Goal: Complete application form

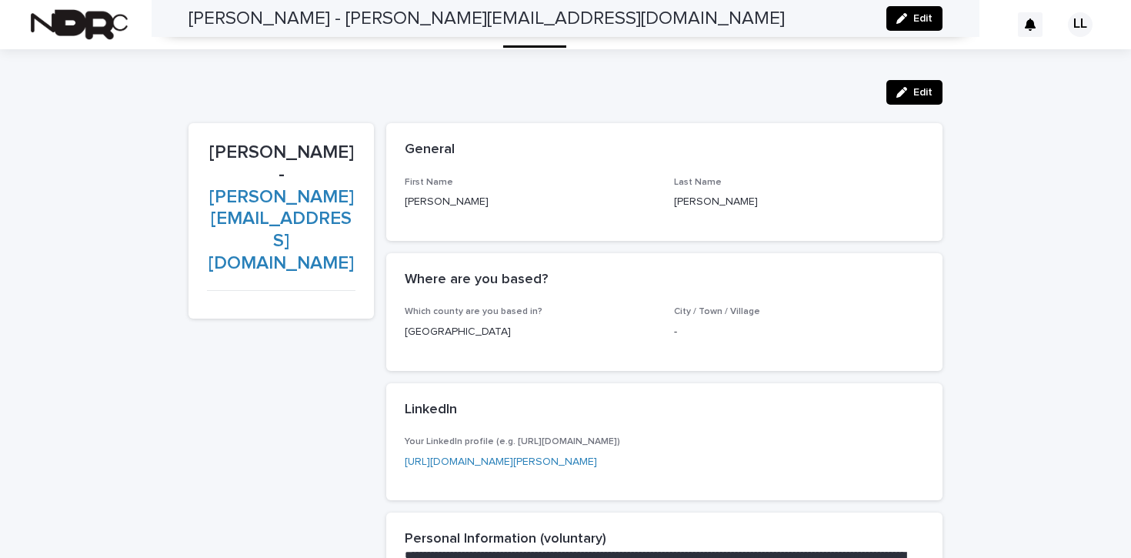
scroll to position [1048, 0]
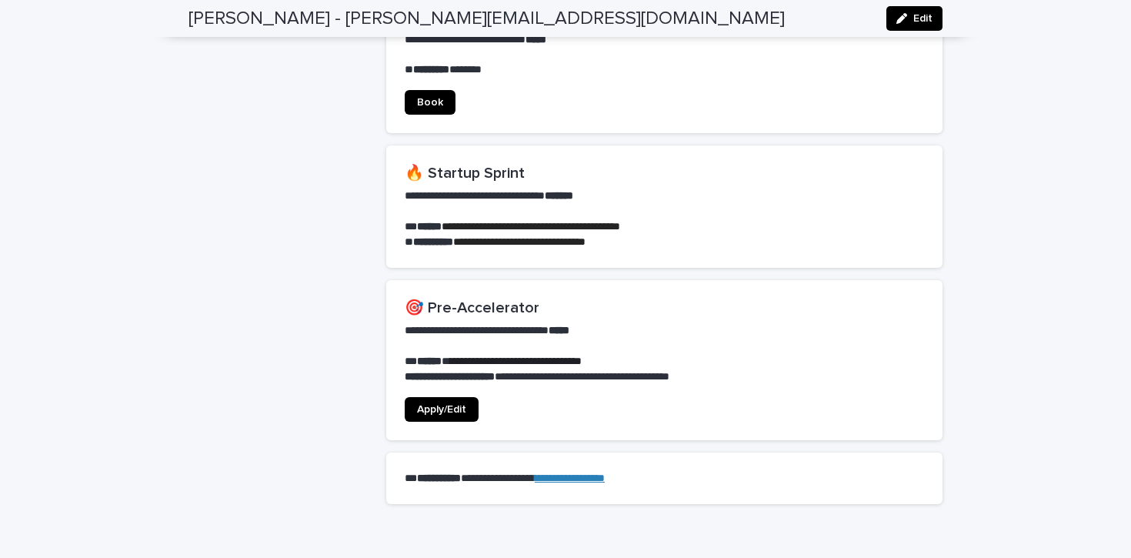
click at [437, 404] on span "Apply/Edit" at bounding box center [441, 409] width 49 height 11
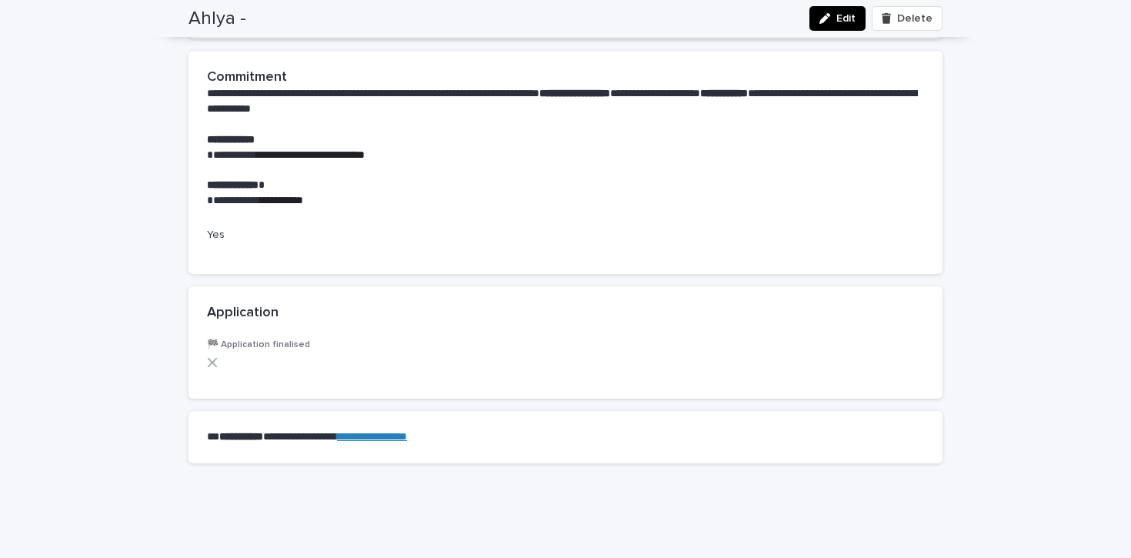
scroll to position [1366, 0]
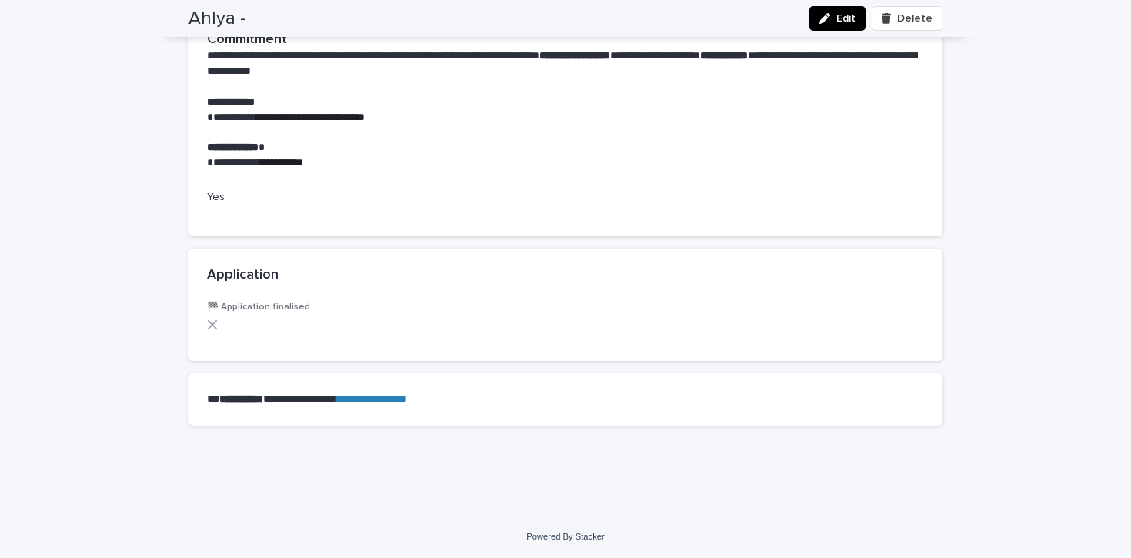
click at [830, 13] on icon "button" at bounding box center [825, 18] width 11 height 11
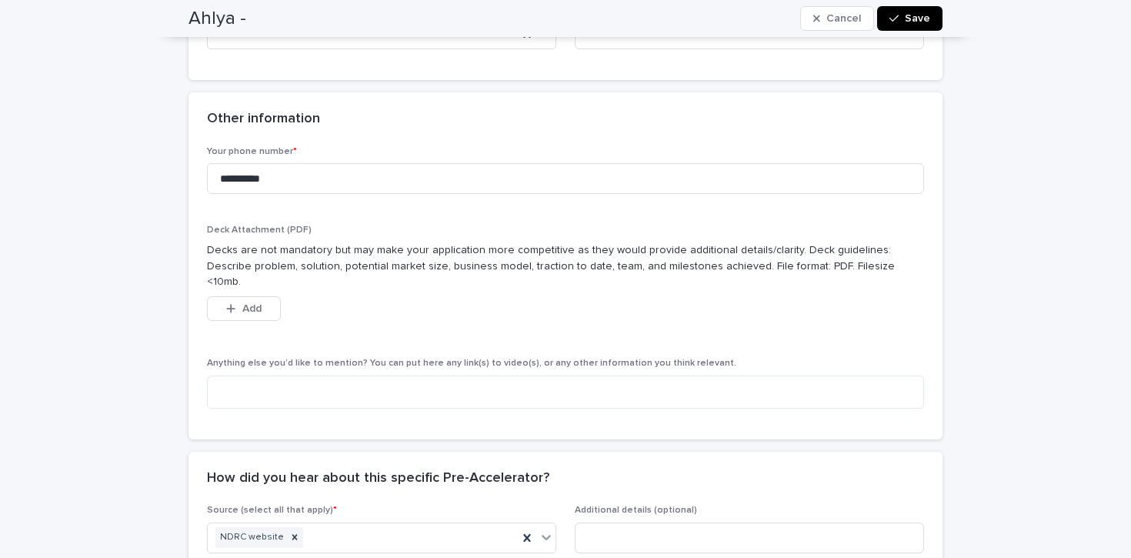
scroll to position [1042, 0]
click at [257, 304] on span "Add" at bounding box center [251, 309] width 19 height 11
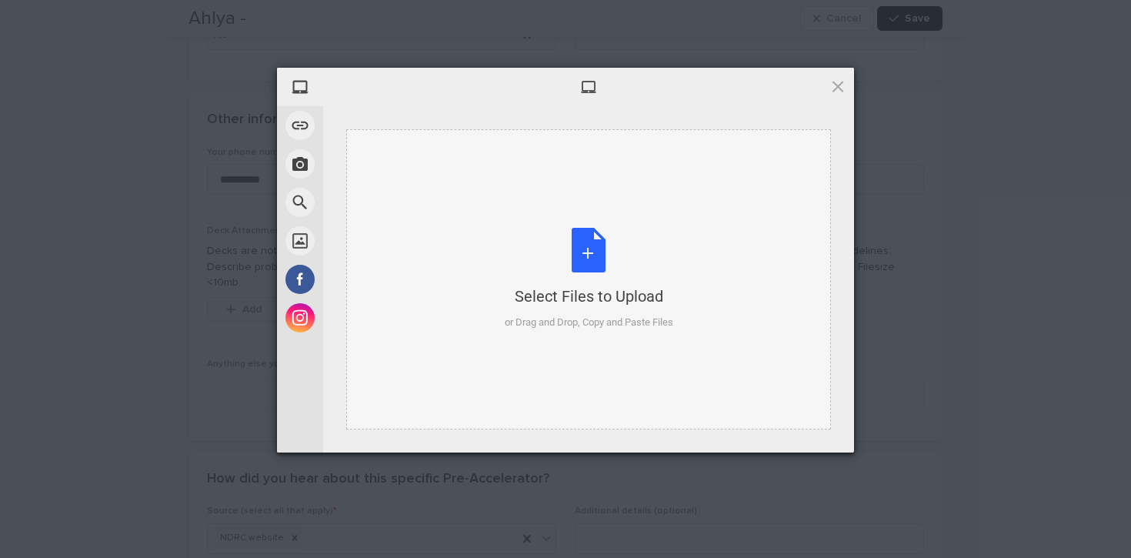
click at [596, 240] on div "Select Files to Upload or Drag and Drop, Copy and Paste Files" at bounding box center [589, 279] width 169 height 102
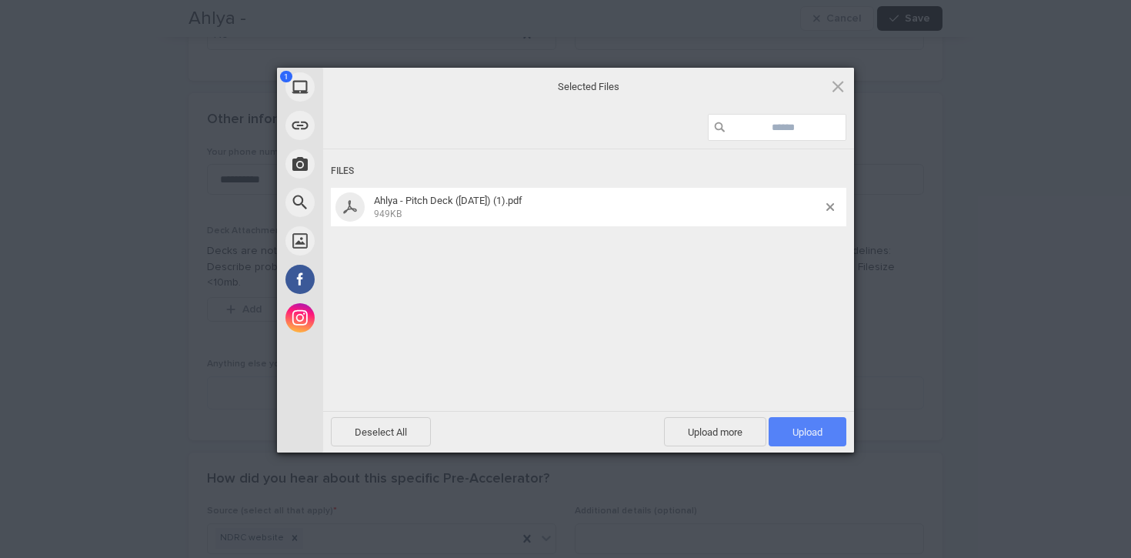
click at [820, 432] on span "Upload 1" at bounding box center [808, 432] width 30 height 12
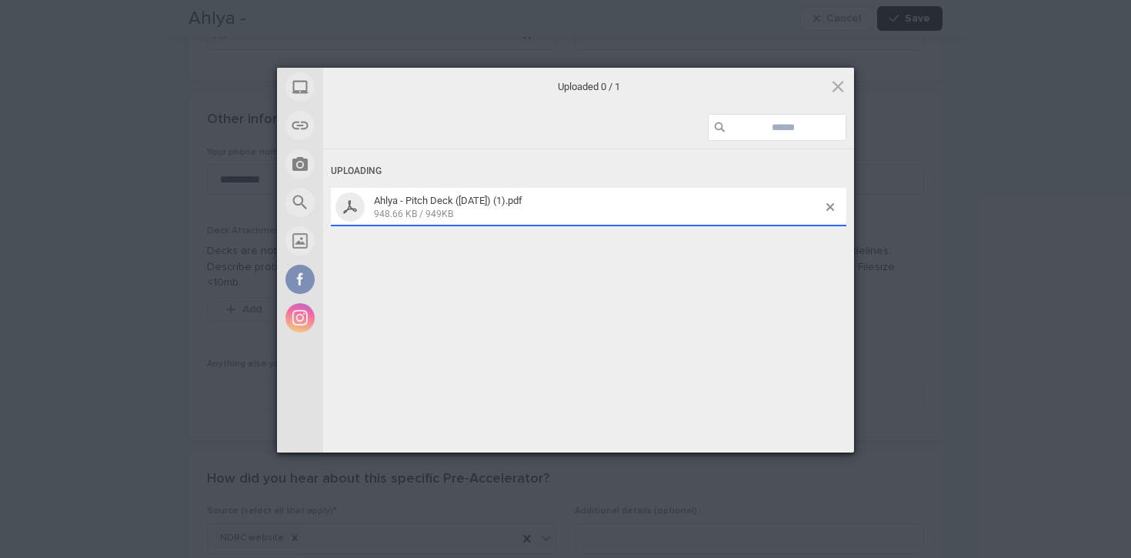
scroll to position [1070, 0]
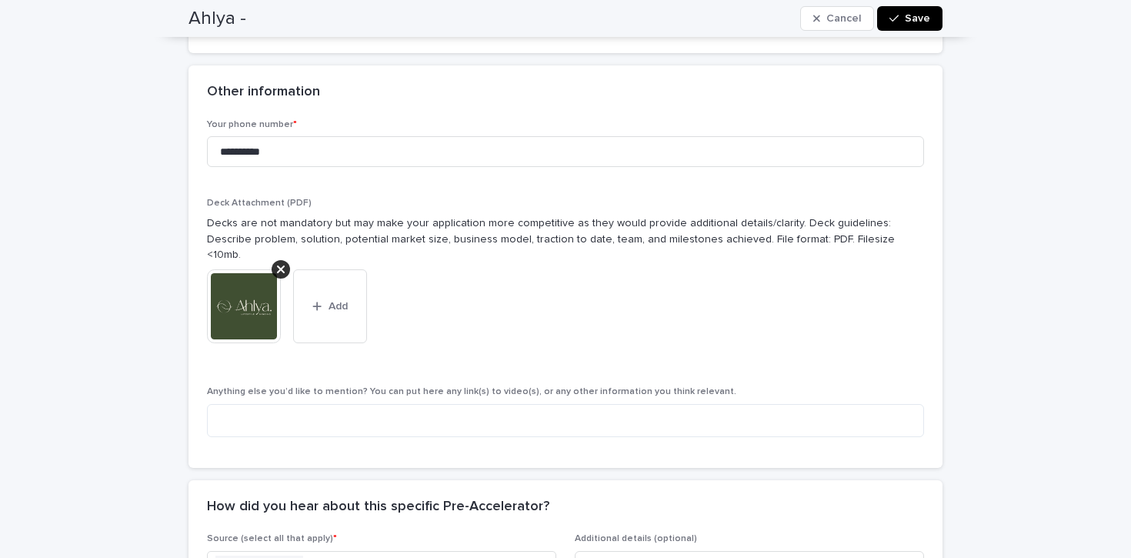
click at [807, 299] on div "This file cannot be opened Download File Add" at bounding box center [565, 312] width 717 height 86
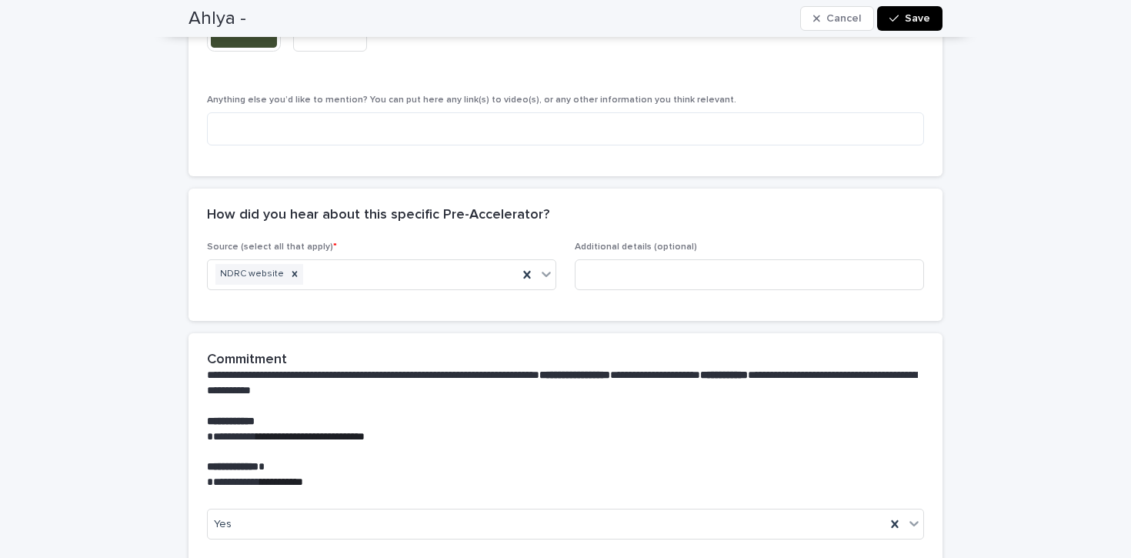
scroll to position [1371, 0]
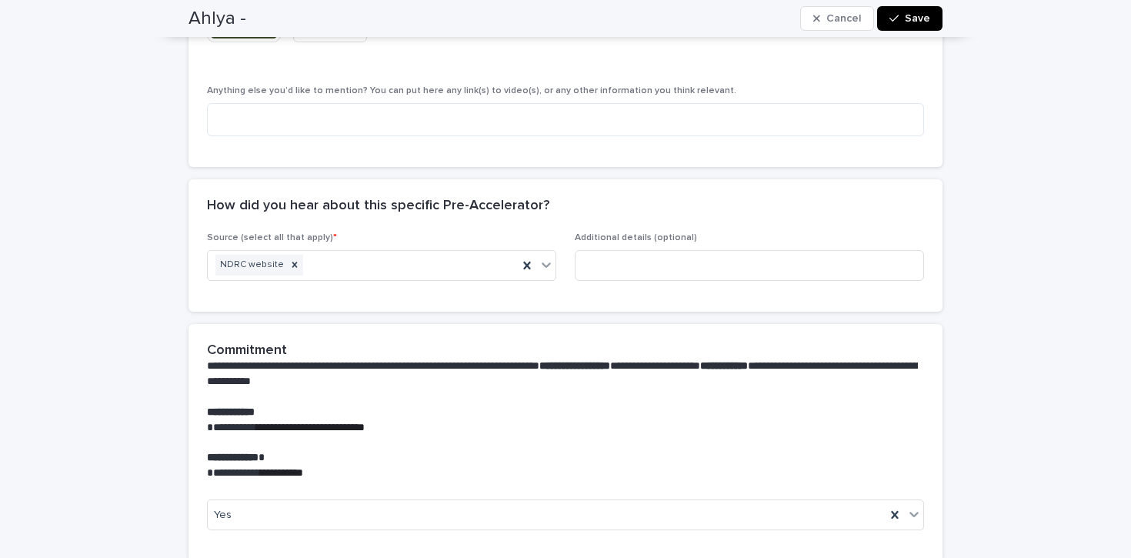
click at [896, 25] on button "Save" at bounding box center [909, 18] width 65 height 25
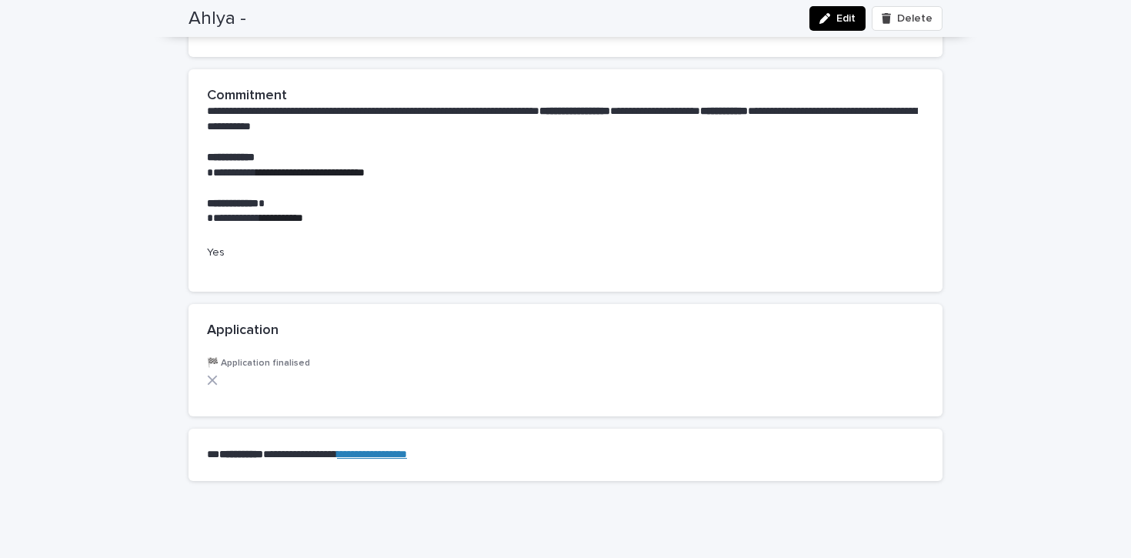
click at [845, 22] on span "Edit" at bounding box center [846, 18] width 19 height 11
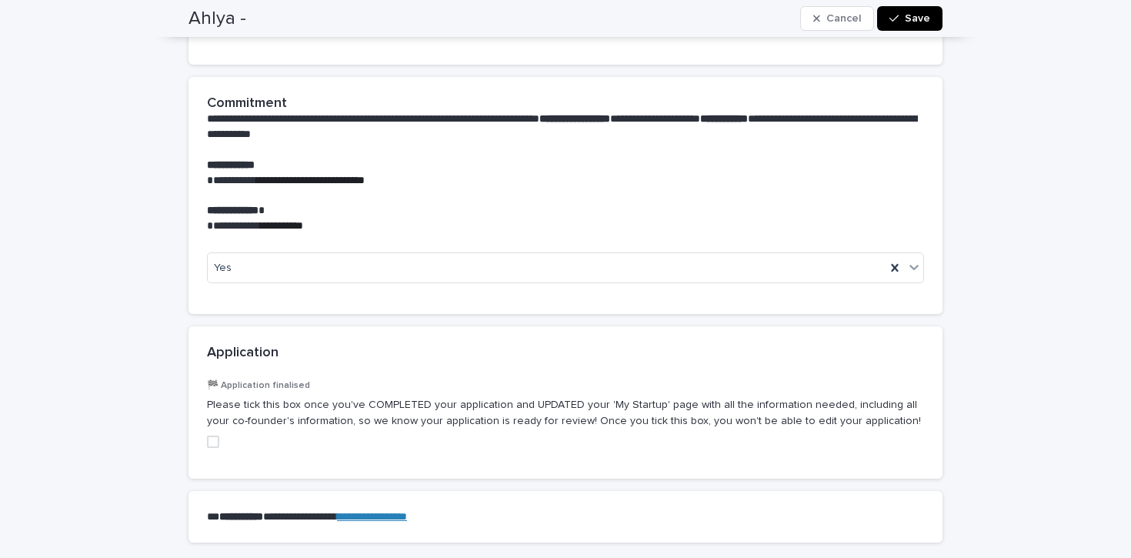
scroll to position [1720, 0]
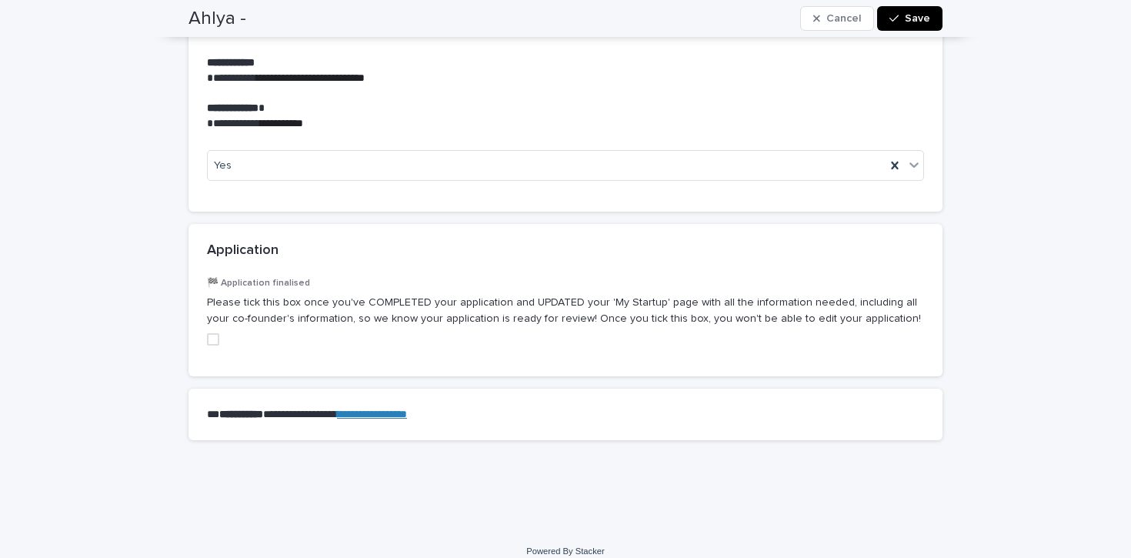
click at [216, 333] on span at bounding box center [213, 339] width 12 height 12
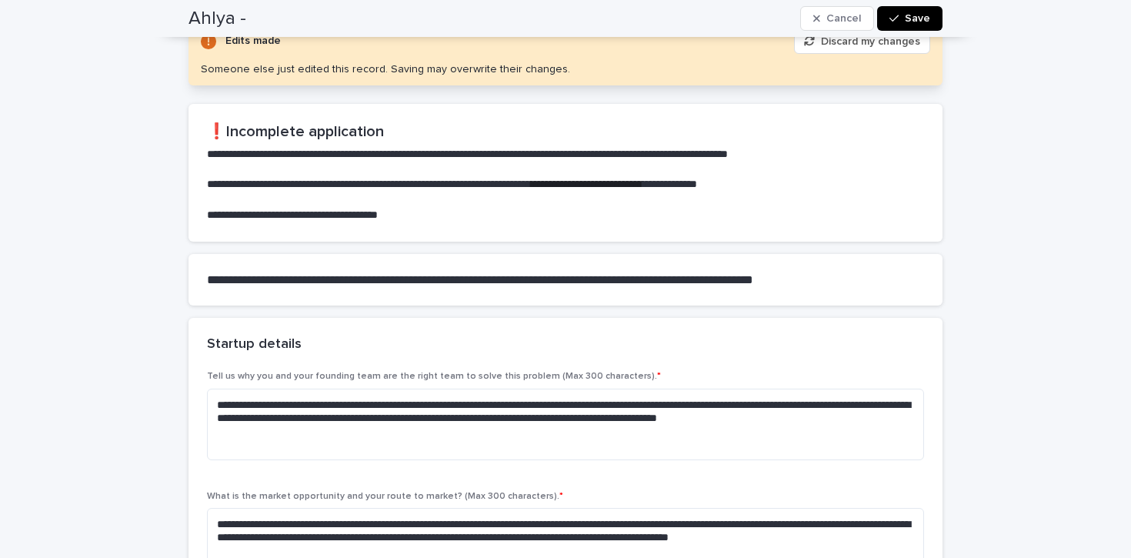
scroll to position [0, 0]
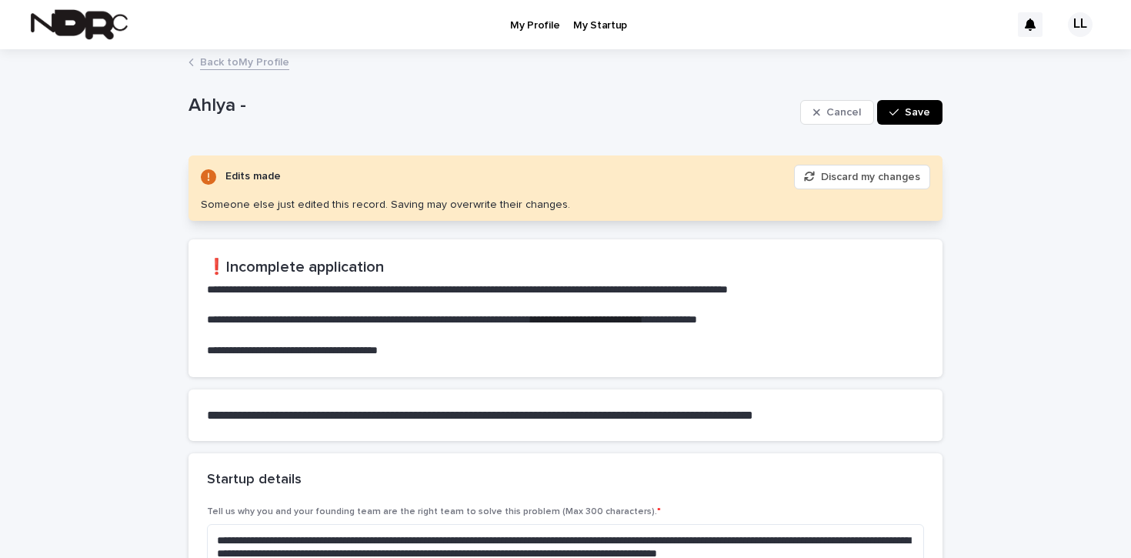
click at [905, 114] on div "button" at bounding box center [897, 112] width 15 height 11
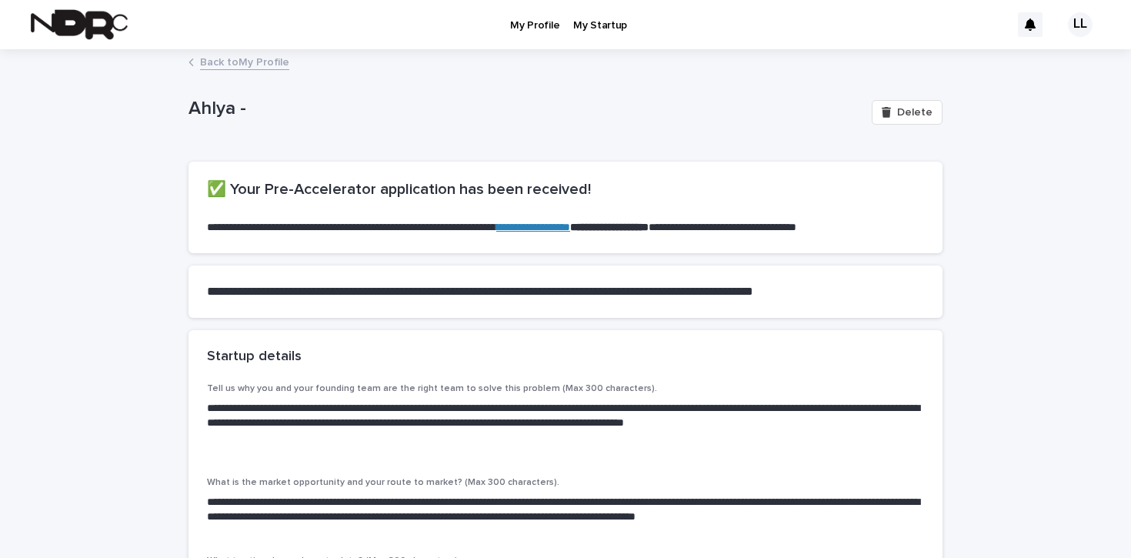
click at [242, 58] on link "Back to My Profile" at bounding box center [244, 61] width 89 height 18
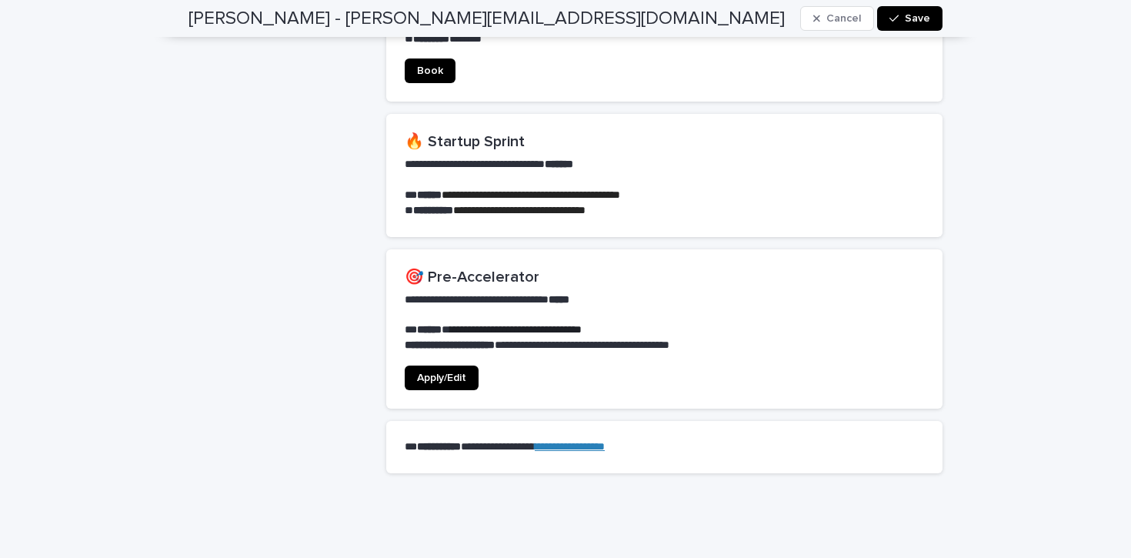
scroll to position [1167, 0]
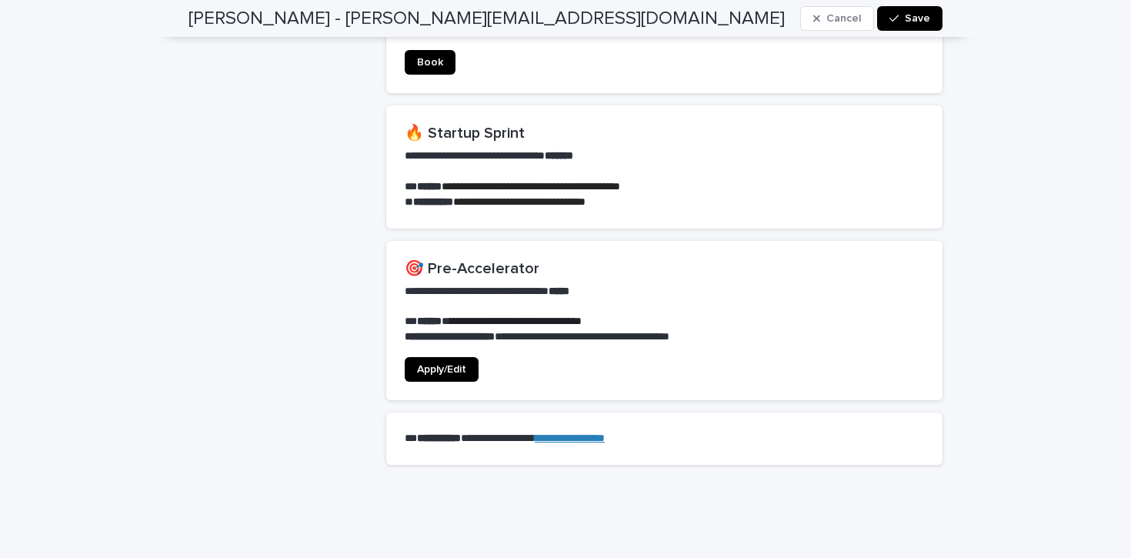
click at [917, 16] on span "Save" at bounding box center [917, 18] width 25 height 11
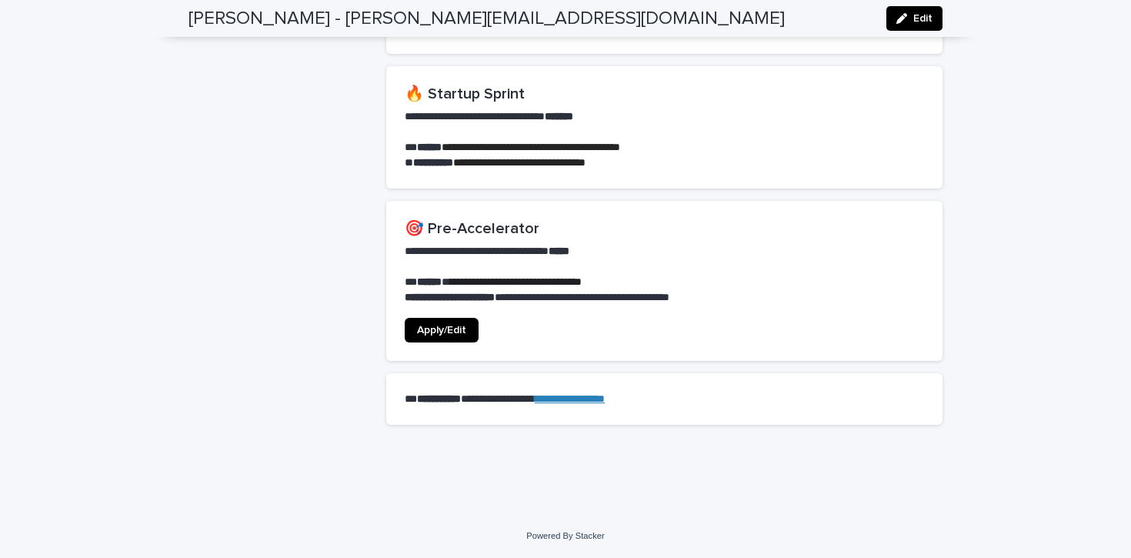
scroll to position [1116, 0]
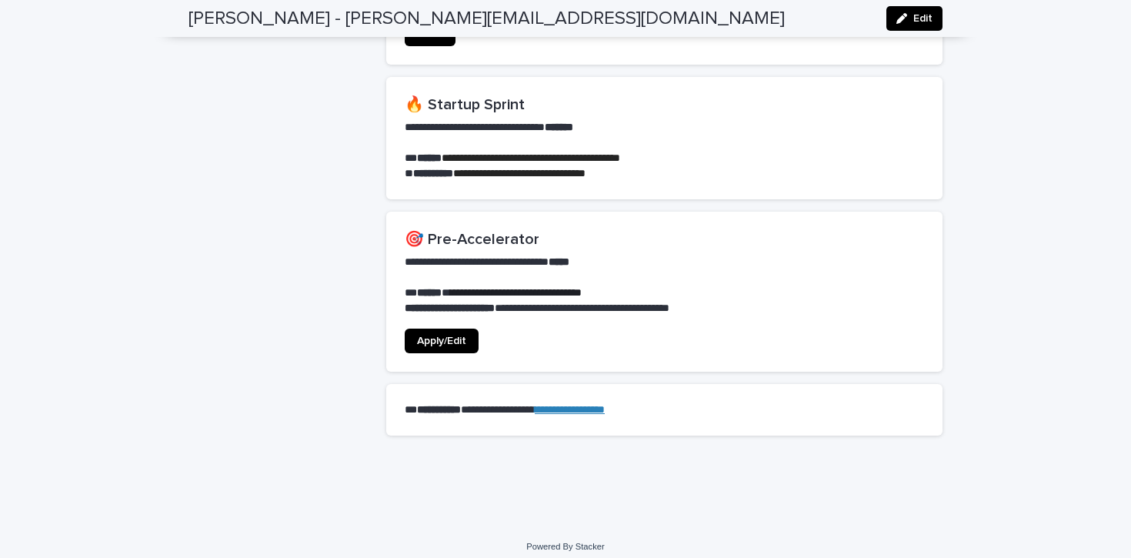
click at [459, 336] on span "Apply/Edit" at bounding box center [441, 341] width 49 height 11
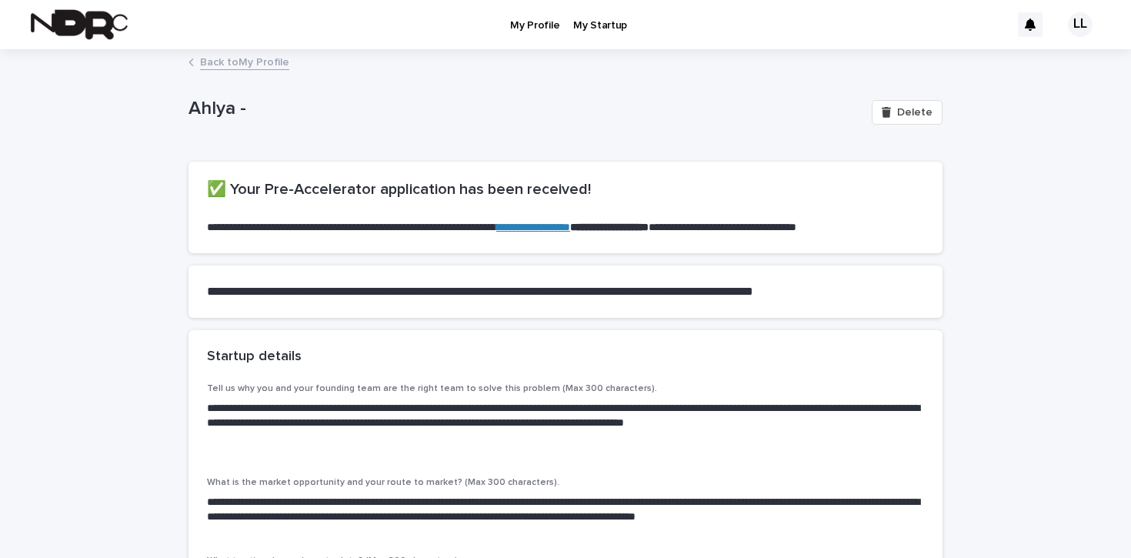
click at [232, 53] on link "Back to My Profile" at bounding box center [244, 61] width 89 height 18
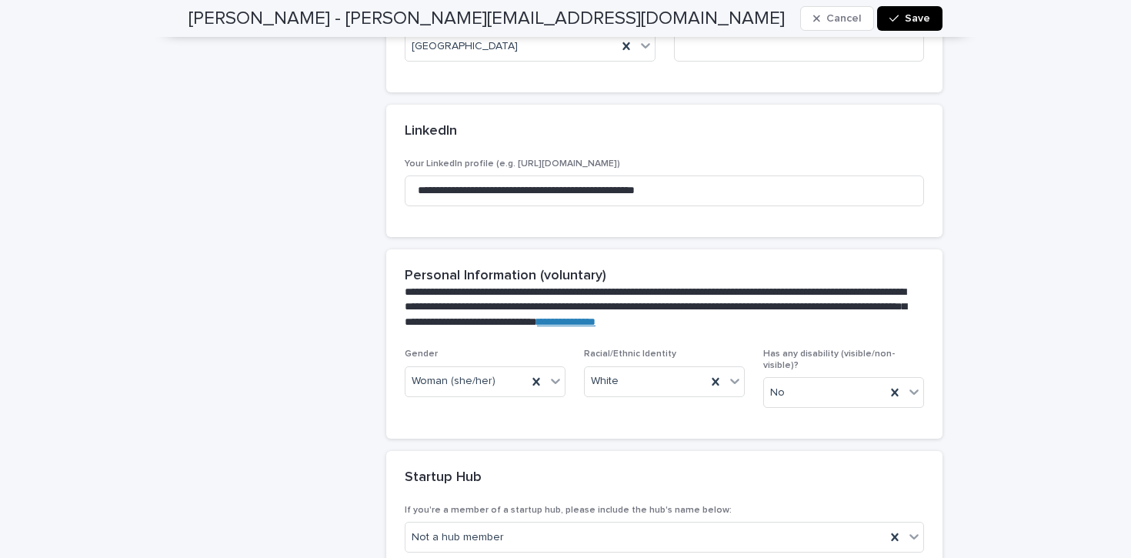
scroll to position [314, 0]
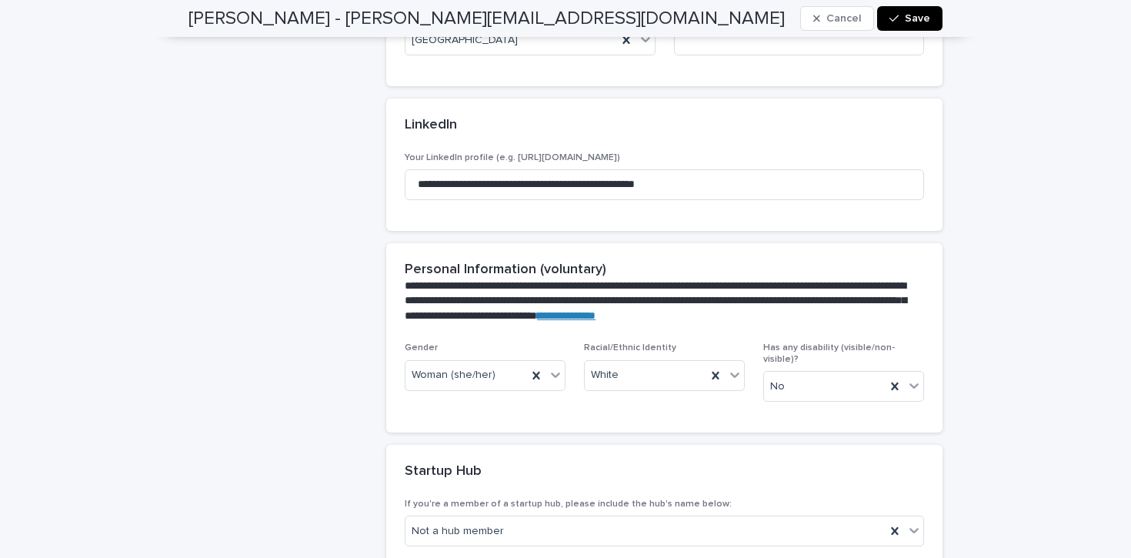
click at [920, 15] on span "Save" at bounding box center [917, 18] width 25 height 11
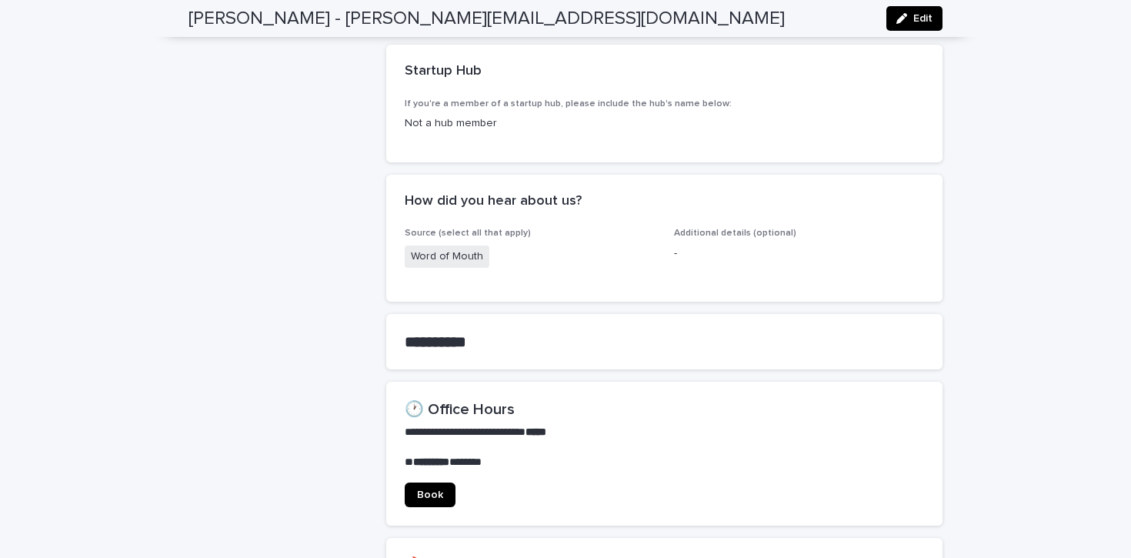
scroll to position [0, 0]
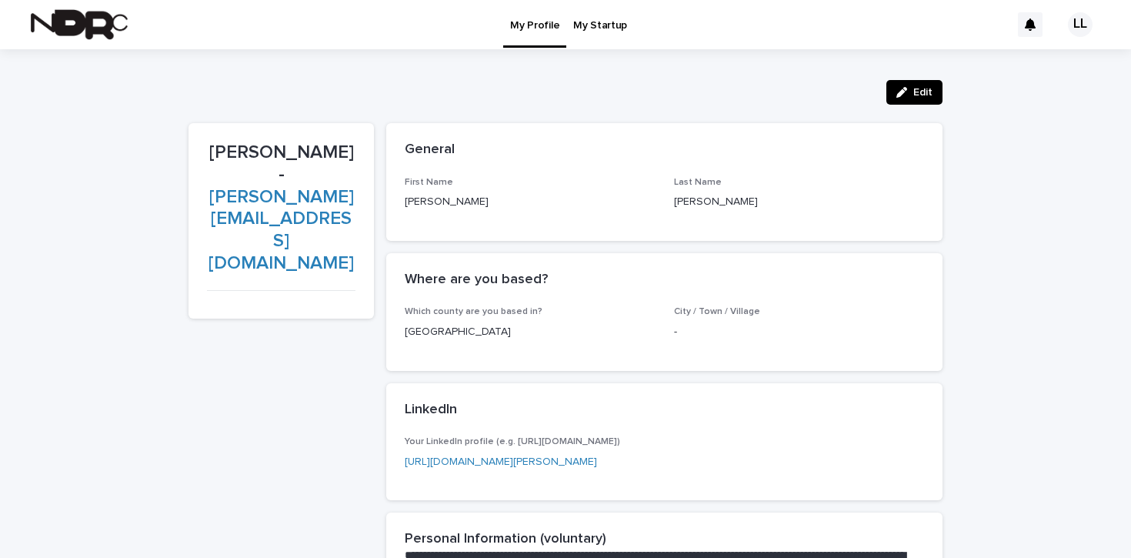
click at [600, 25] on p "My Startup" at bounding box center [600, 16] width 54 height 32
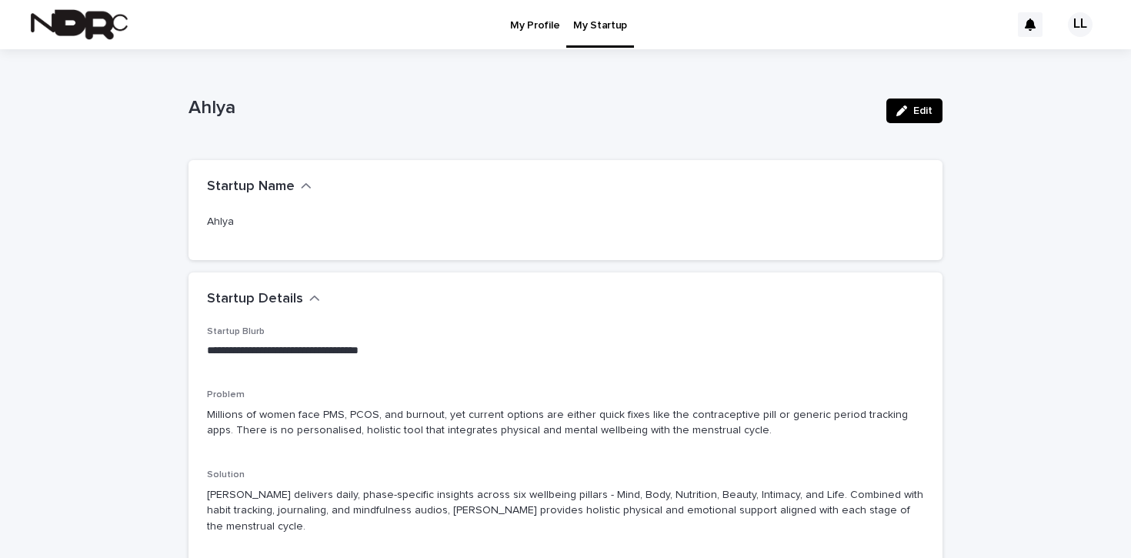
click at [67, 22] on img at bounding box center [79, 24] width 97 height 31
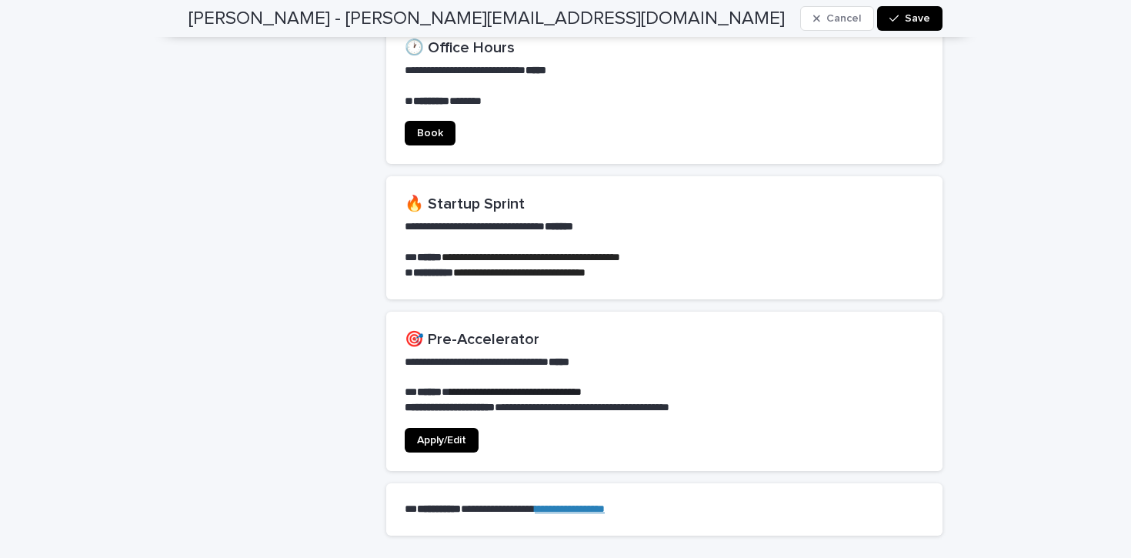
scroll to position [1097, 0]
click at [455, 434] on span "Apply/Edit" at bounding box center [441, 439] width 49 height 11
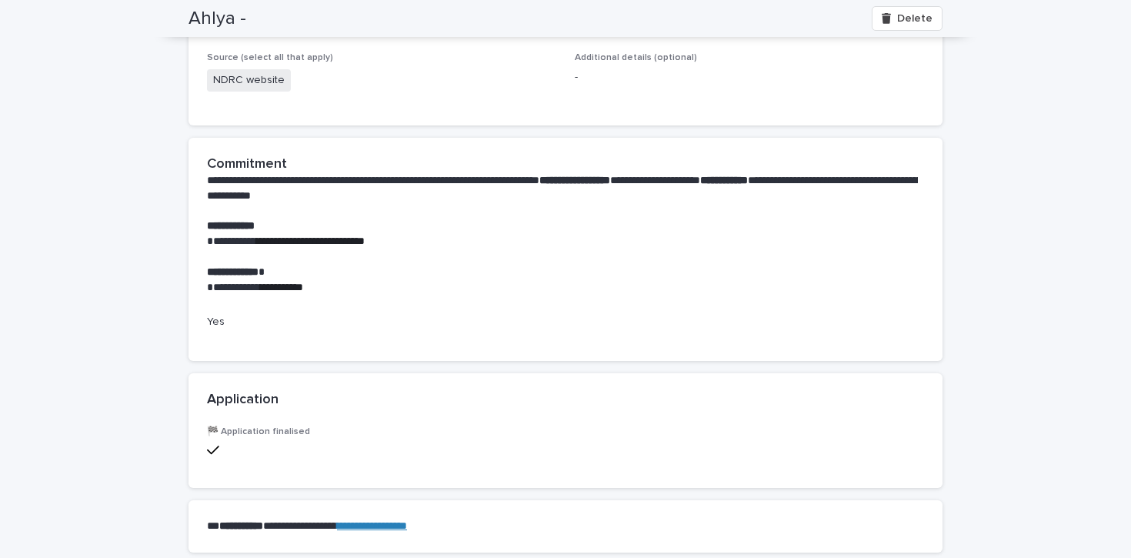
scroll to position [1257, 0]
